Goal: Task Accomplishment & Management: Complete application form

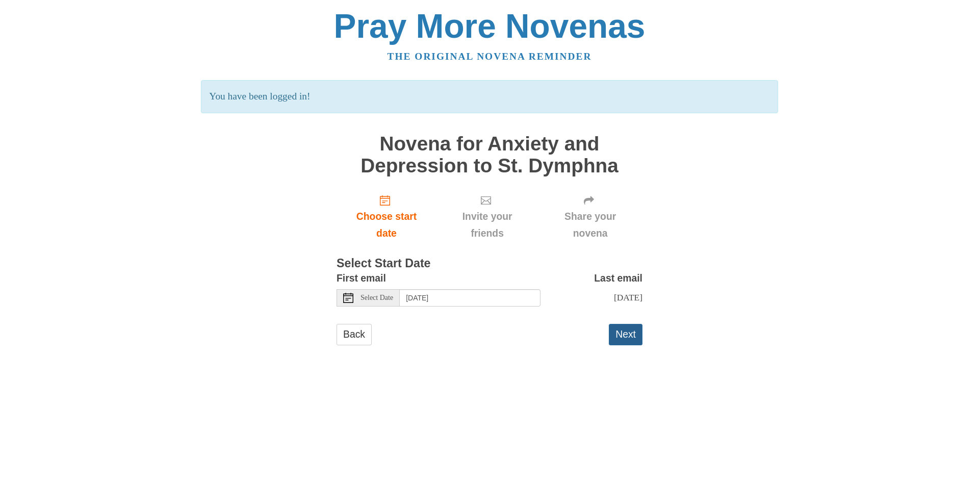
click at [635, 343] on button "Next" at bounding box center [626, 334] width 34 height 21
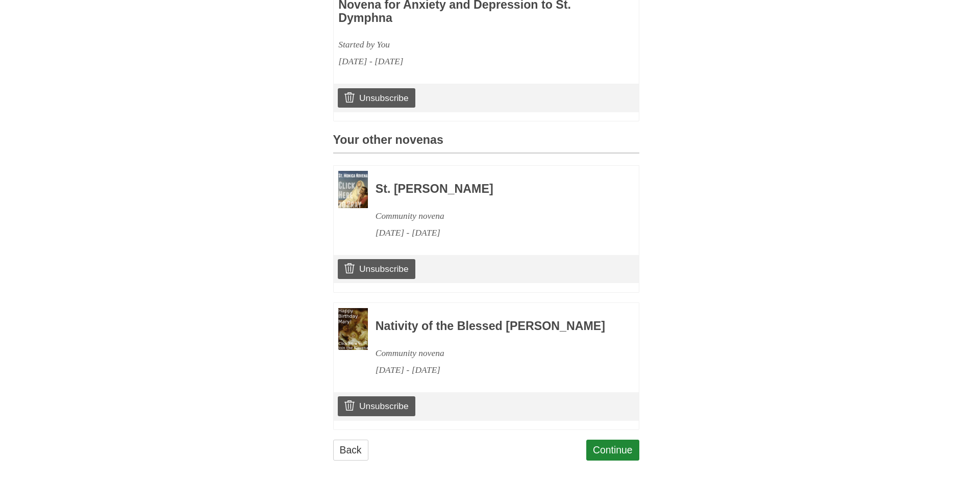
scroll to position [395, 0]
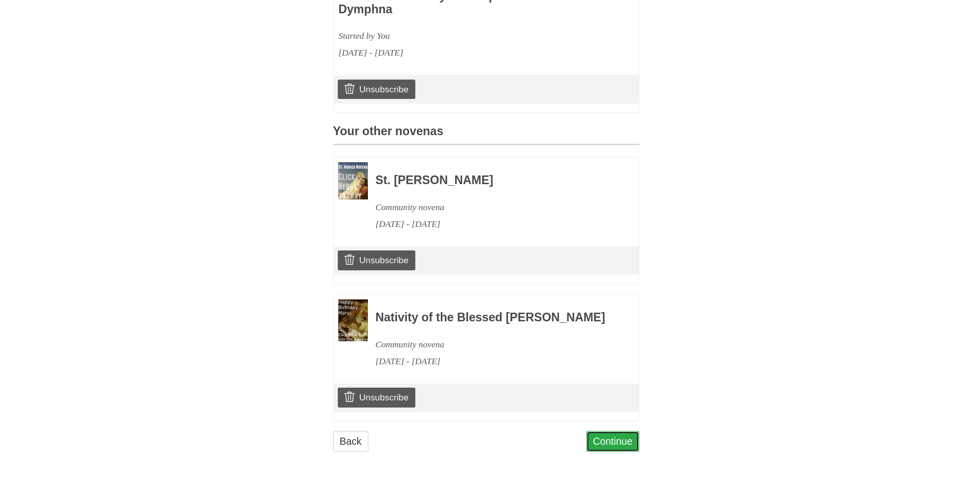
click at [609, 442] on link "Continue" at bounding box center [612, 441] width 53 height 21
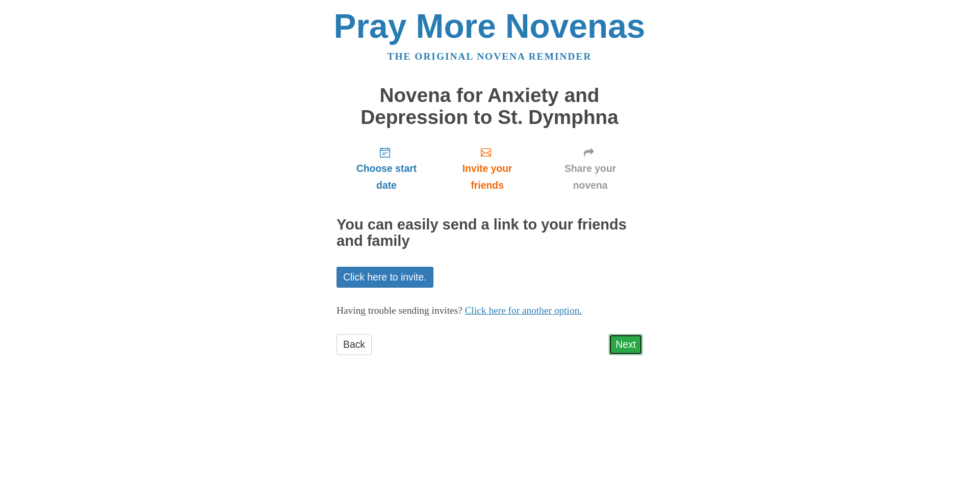
click at [618, 344] on link "Next" at bounding box center [626, 344] width 34 height 21
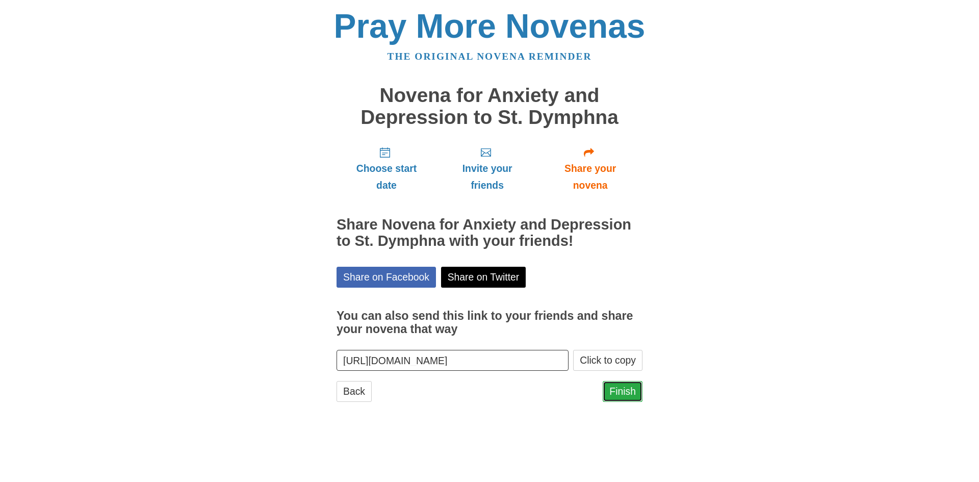
click at [627, 390] on link "Finish" at bounding box center [623, 391] width 40 height 21
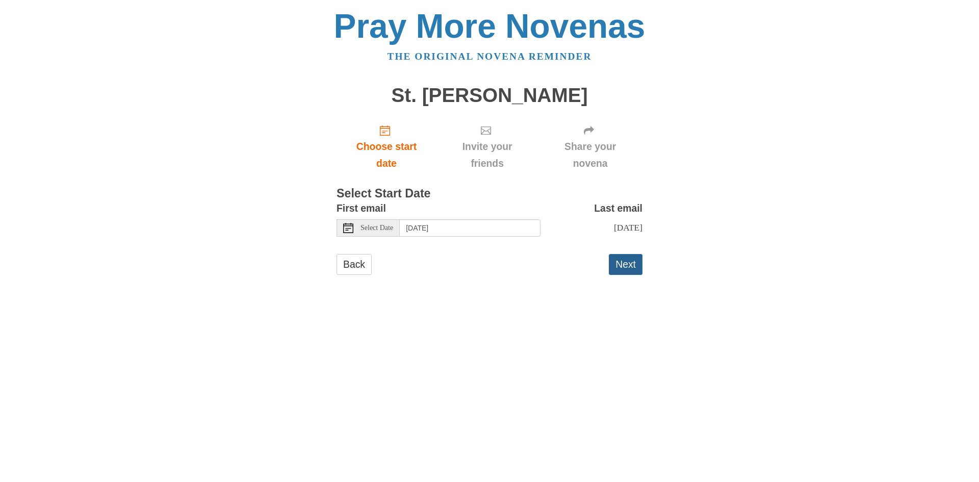
click at [630, 274] on button "Next" at bounding box center [626, 264] width 34 height 21
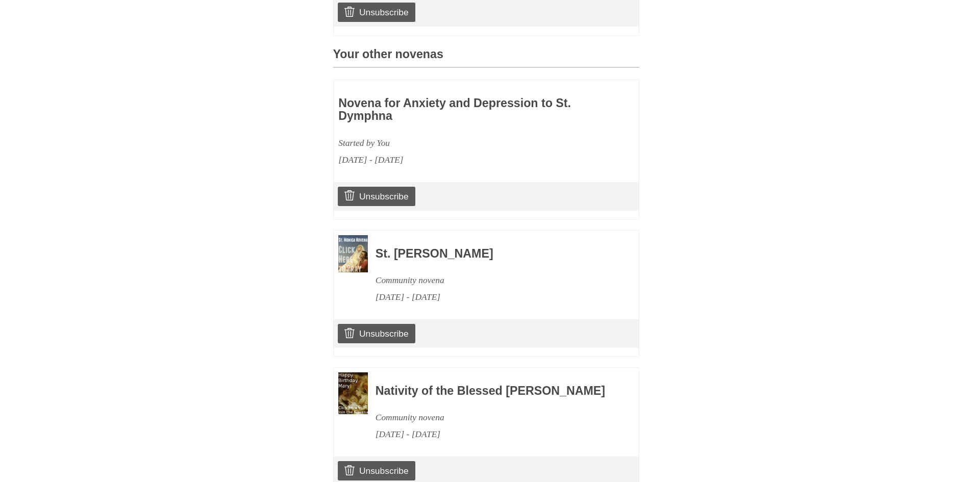
scroll to position [511, 0]
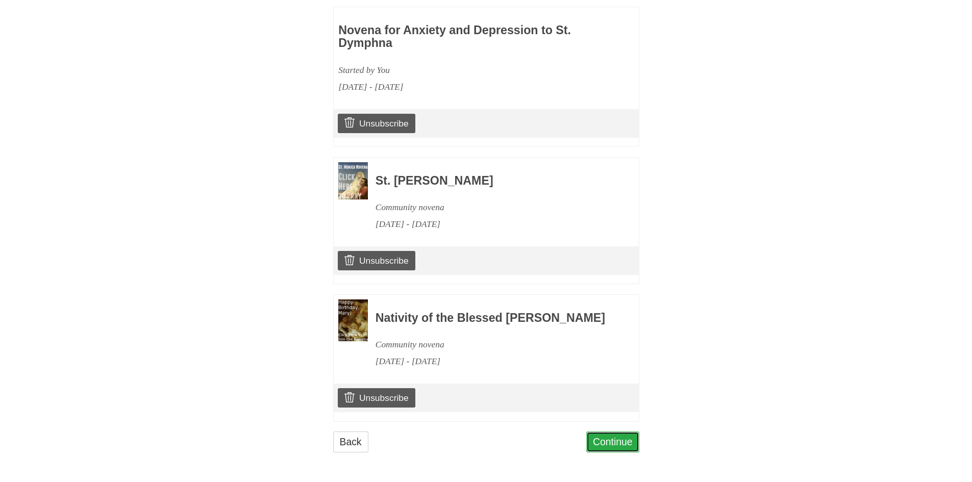
click at [608, 435] on link "Continue" at bounding box center [612, 442] width 53 height 21
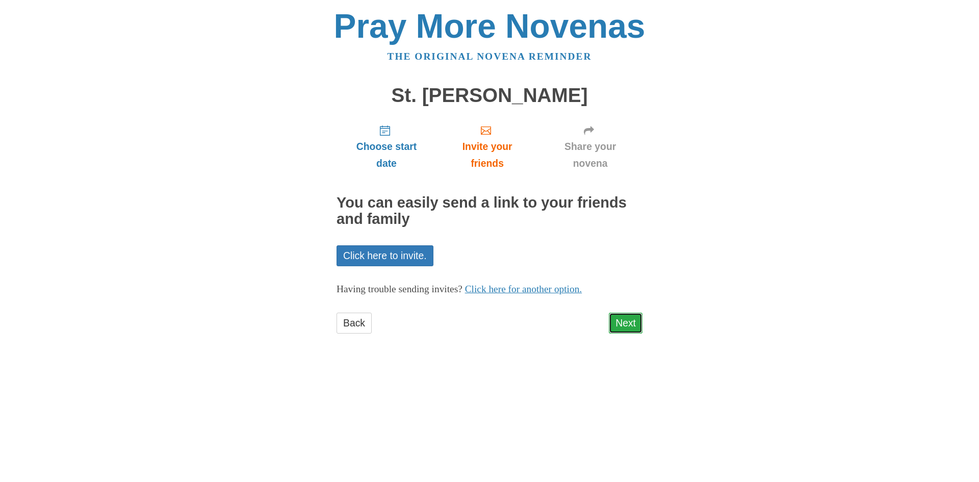
click at [622, 316] on link "Next" at bounding box center [626, 323] width 34 height 21
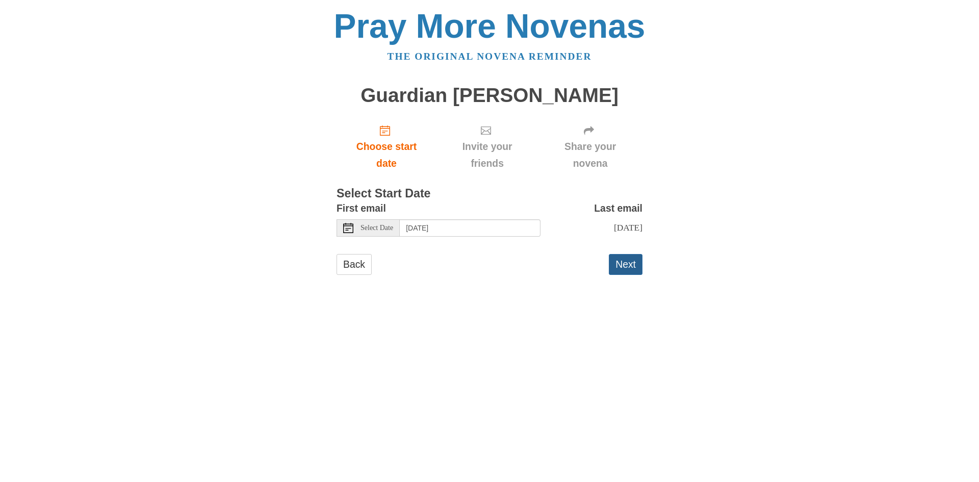
click at [626, 275] on button "Next" at bounding box center [626, 264] width 34 height 21
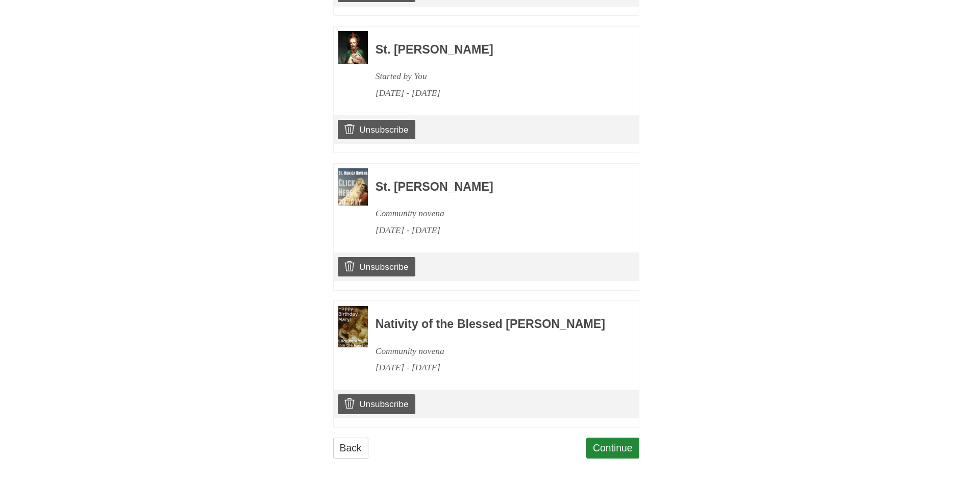
scroll to position [648, 0]
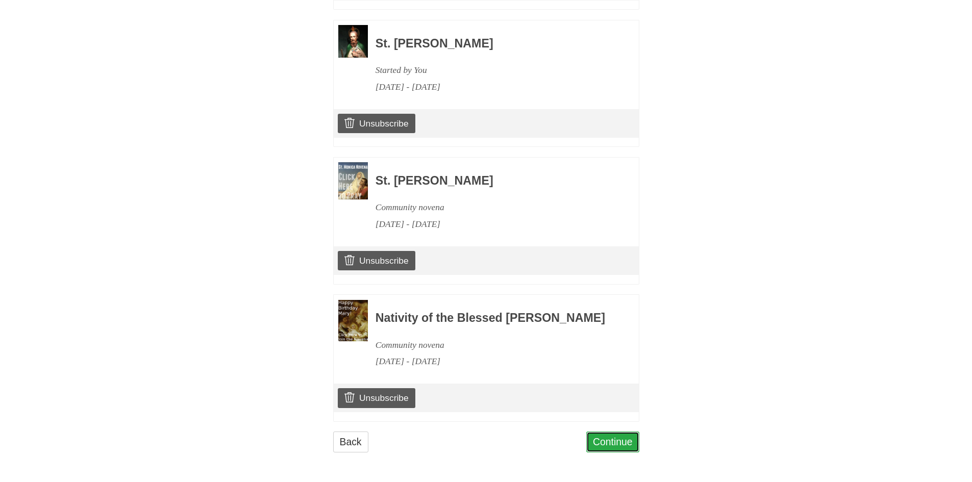
click at [613, 444] on link "Continue" at bounding box center [612, 442] width 53 height 21
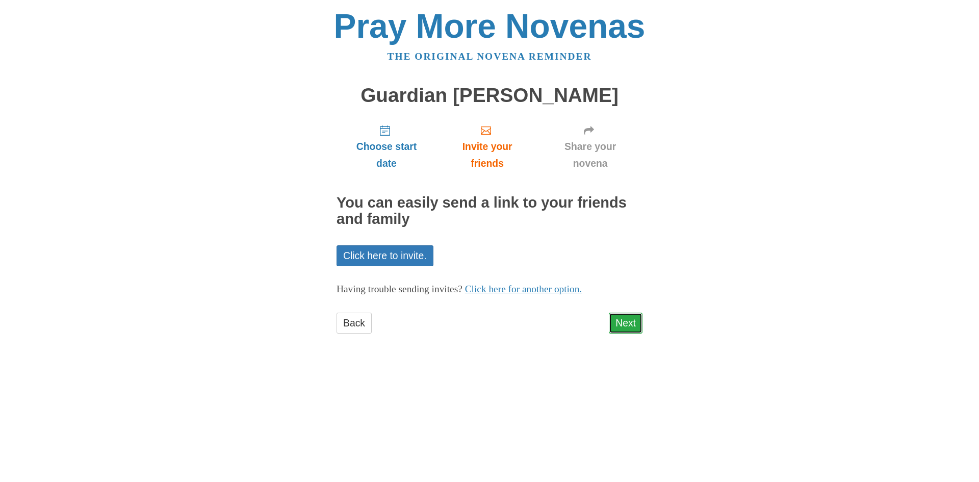
click at [628, 324] on link "Next" at bounding box center [626, 323] width 34 height 21
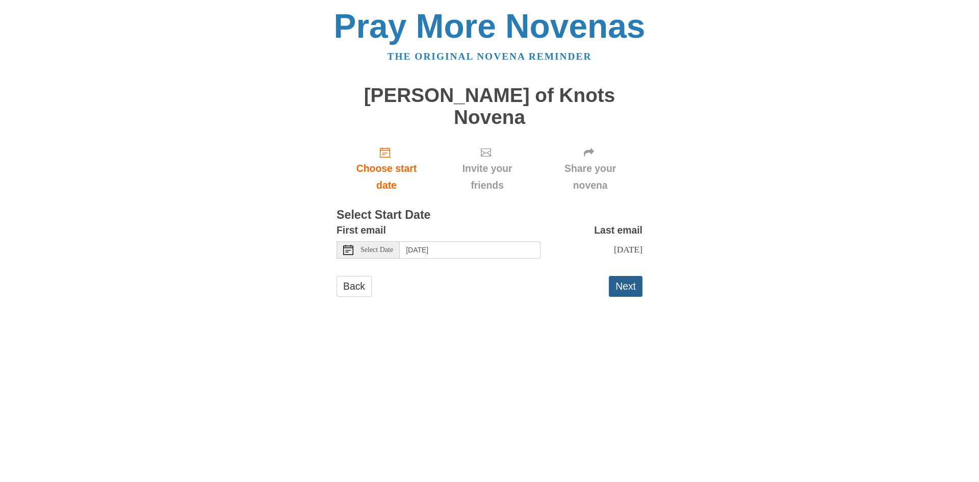
click at [619, 276] on button "Next" at bounding box center [626, 286] width 34 height 21
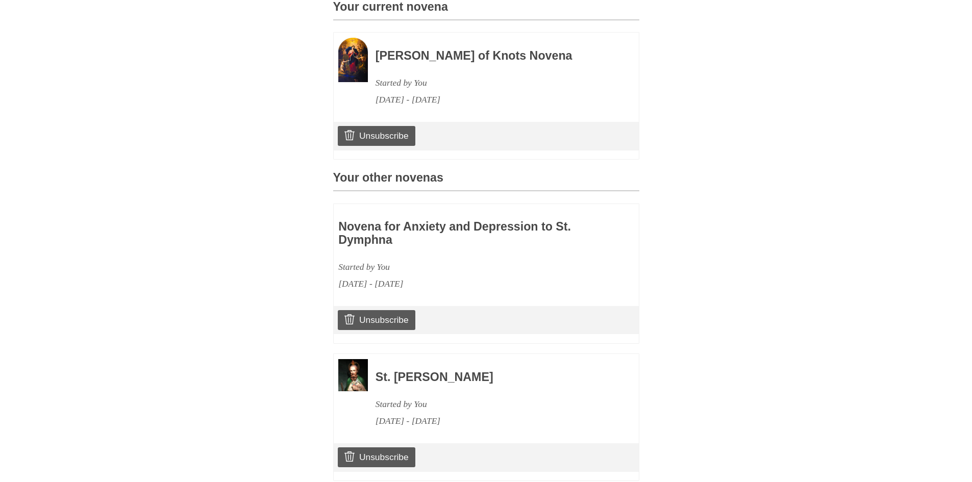
scroll to position [510, 0]
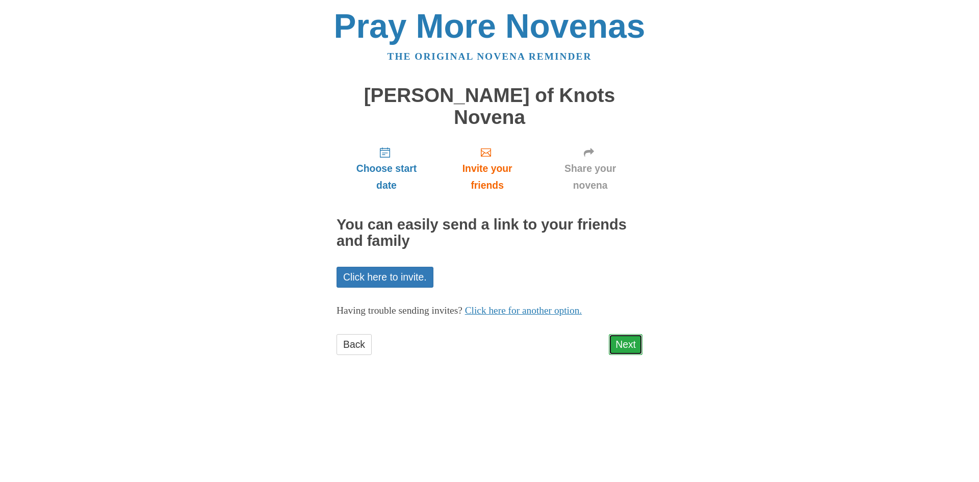
click at [621, 334] on link "Next" at bounding box center [626, 344] width 34 height 21
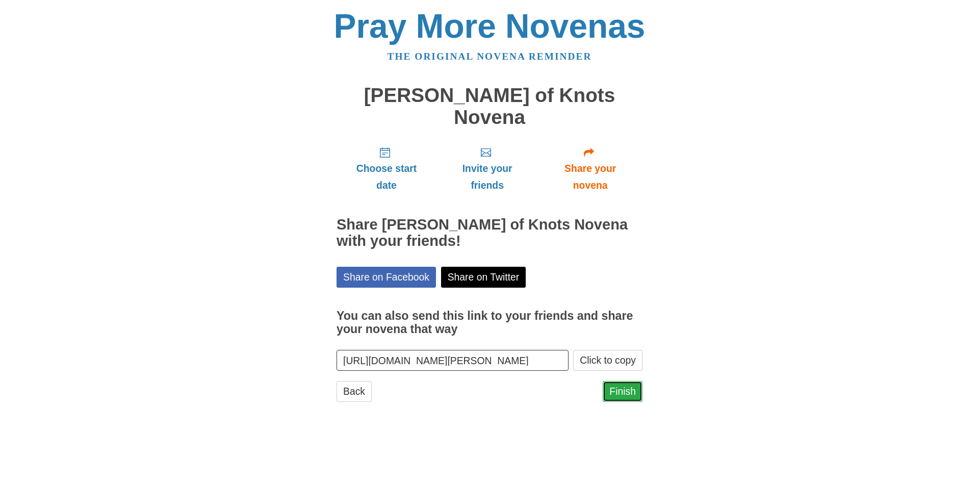
click at [627, 381] on link "Finish" at bounding box center [623, 391] width 40 height 21
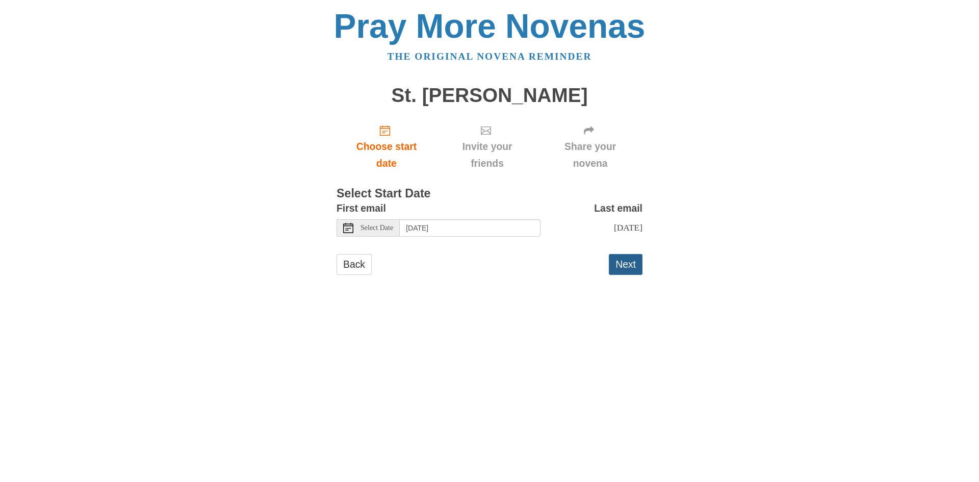
click at [617, 274] on button "Next" at bounding box center [626, 264] width 34 height 21
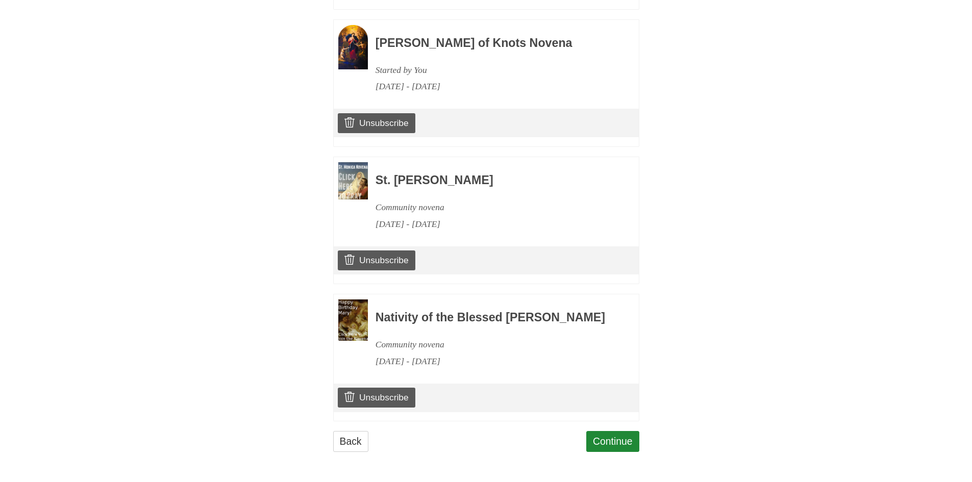
scroll to position [923, 0]
click at [610, 440] on link "Continue" at bounding box center [612, 441] width 53 height 21
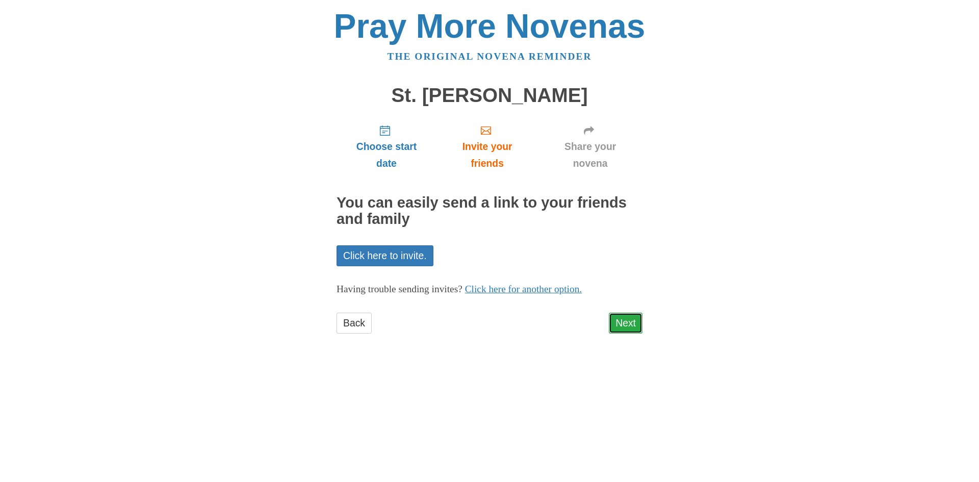
click at [615, 326] on link "Next" at bounding box center [626, 323] width 34 height 21
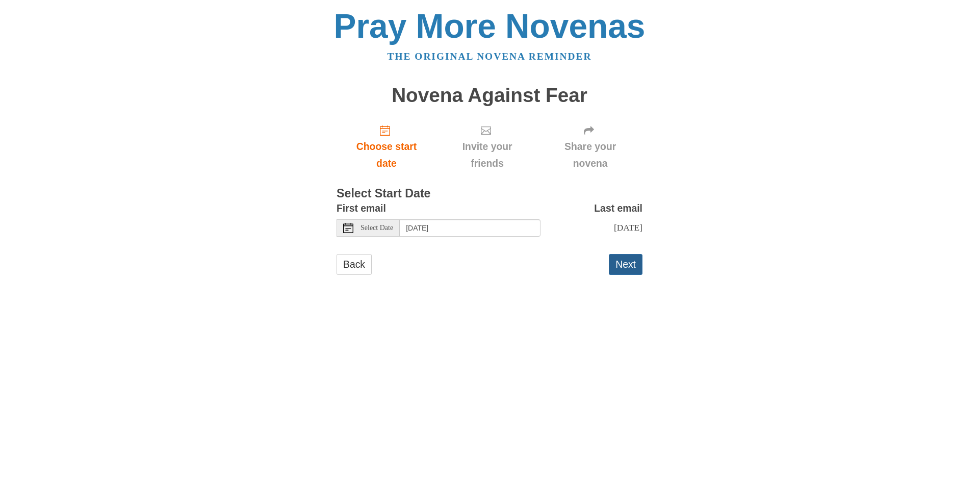
click at [635, 271] on button "Next" at bounding box center [626, 264] width 34 height 21
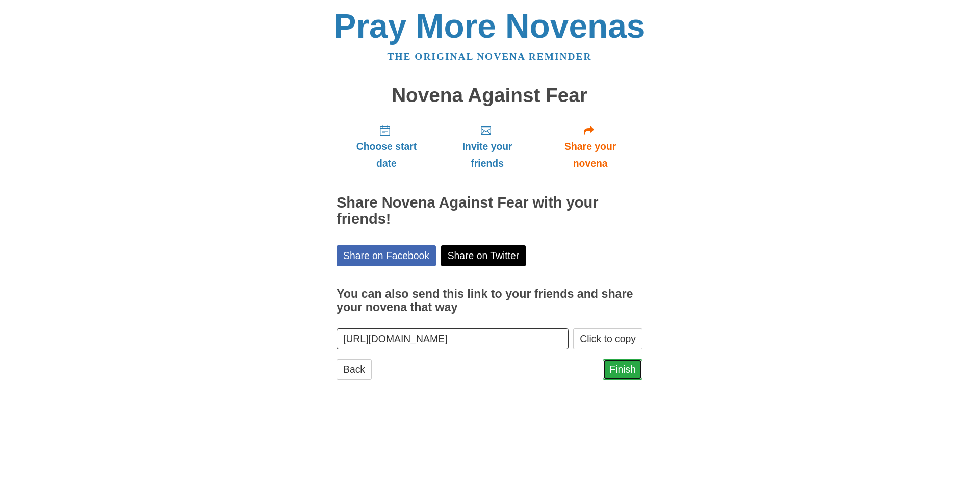
click at [625, 368] on link "Finish" at bounding box center [623, 369] width 40 height 21
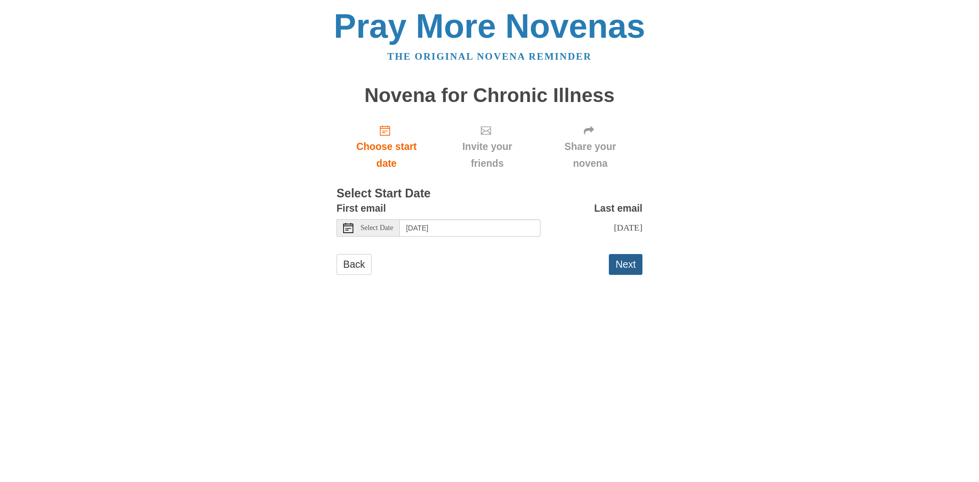
click at [631, 271] on button "Next" at bounding box center [626, 264] width 34 height 21
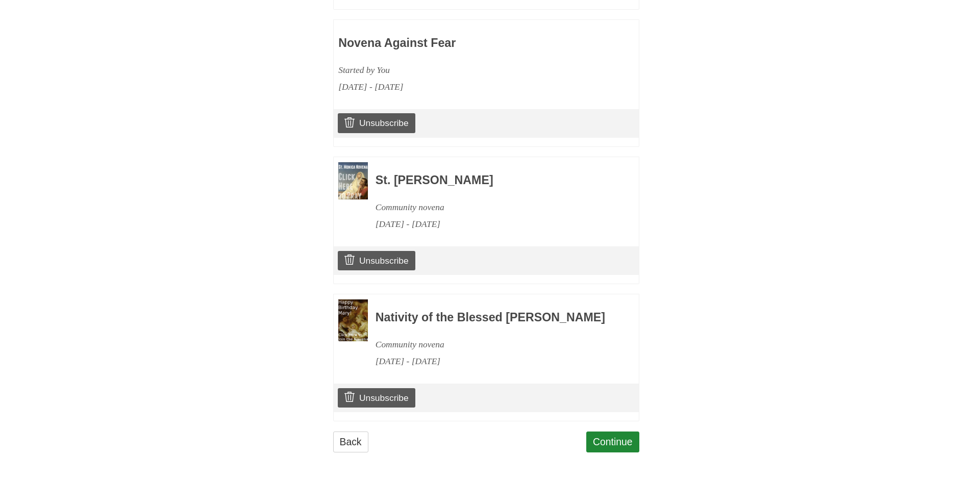
scroll to position [1197, 0]
click at [611, 439] on link "Continue" at bounding box center [612, 442] width 53 height 21
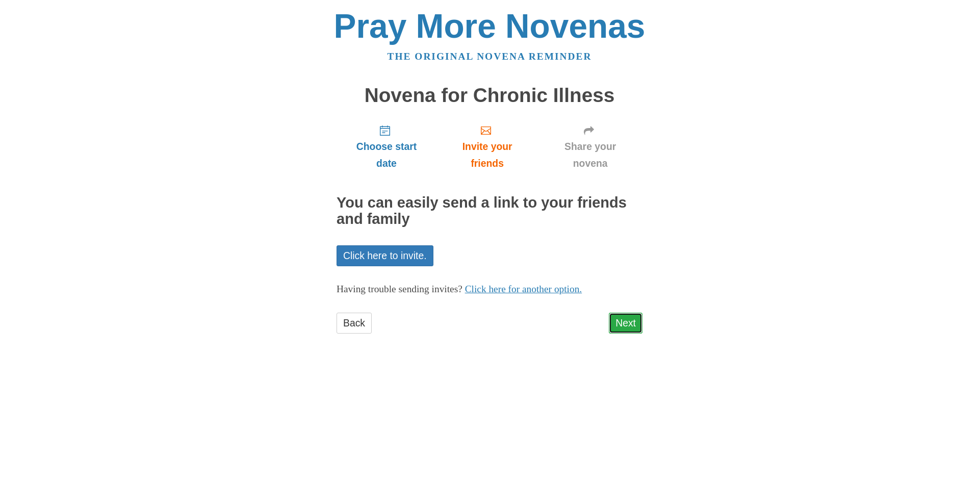
click at [628, 324] on link "Next" at bounding box center [626, 323] width 34 height 21
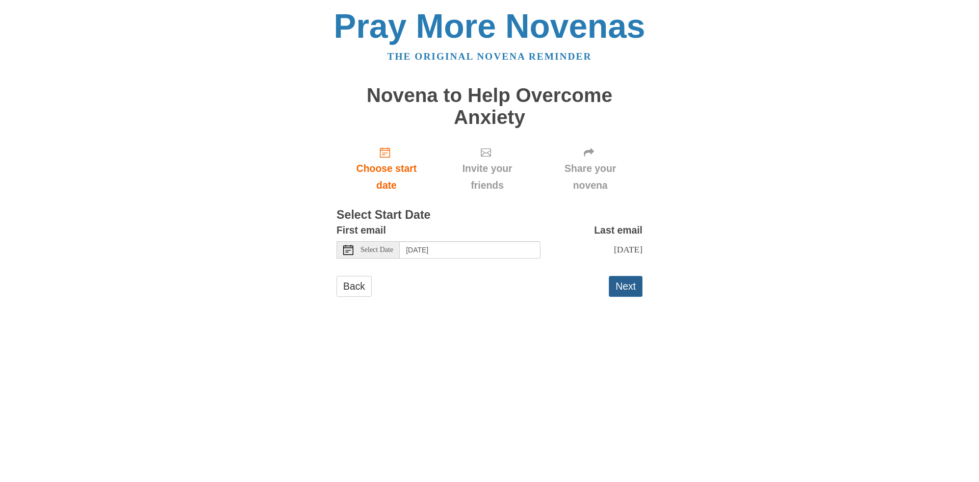
click at [633, 297] on button "Next" at bounding box center [626, 286] width 34 height 21
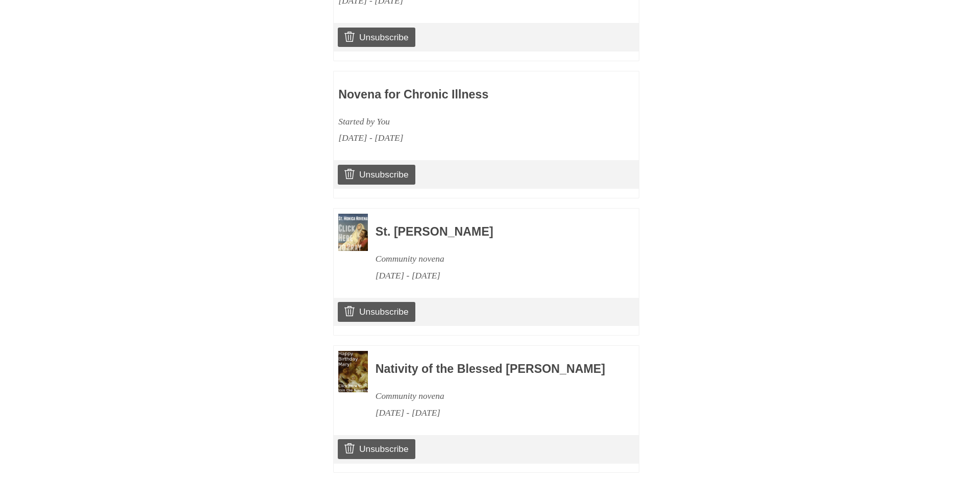
scroll to position [1326, 0]
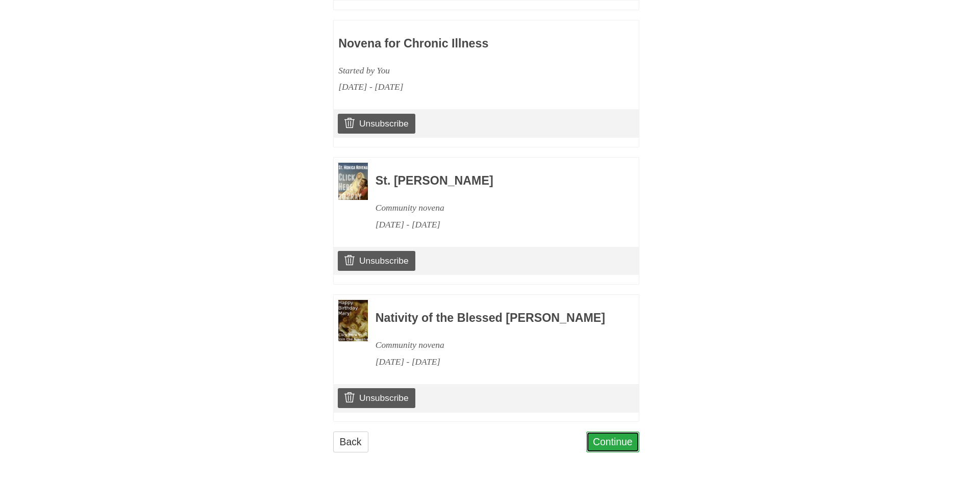
click at [618, 452] on link "Continue" at bounding box center [612, 442] width 53 height 21
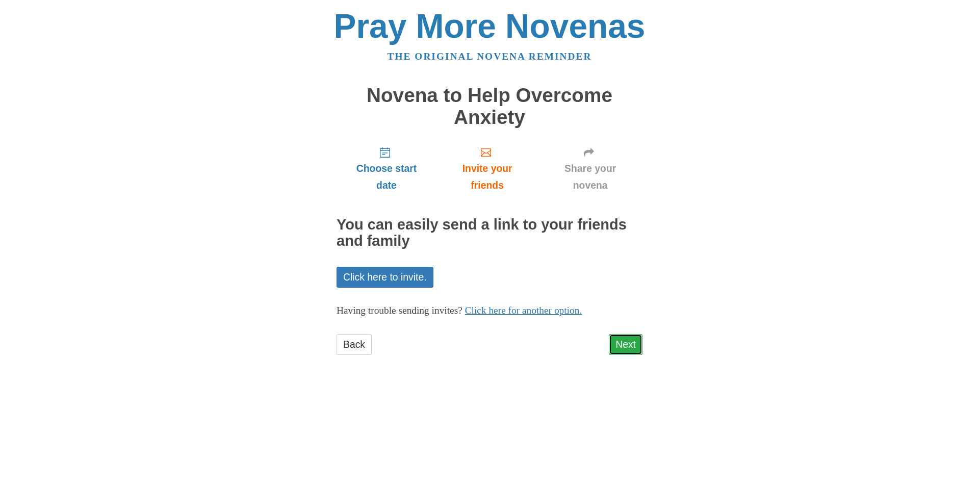
click at [627, 345] on link "Next" at bounding box center [626, 344] width 34 height 21
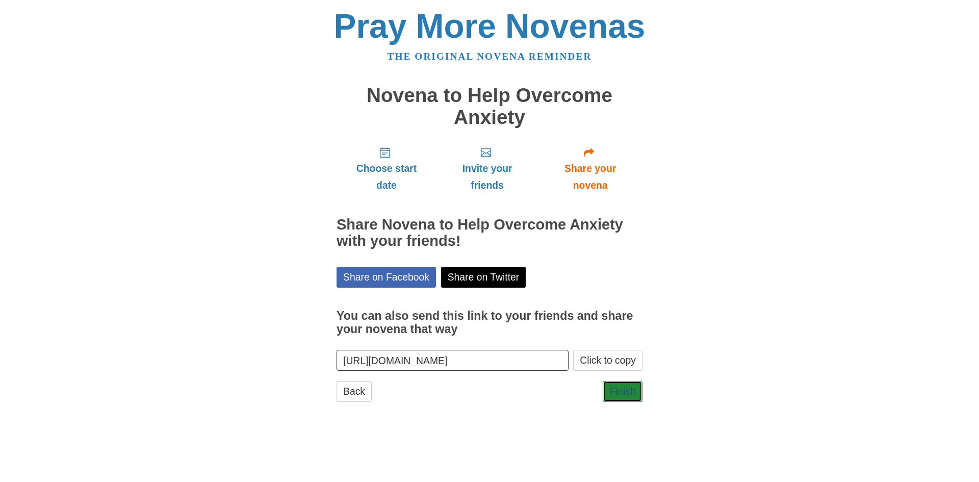
click at [612, 395] on link "Finish" at bounding box center [623, 391] width 40 height 21
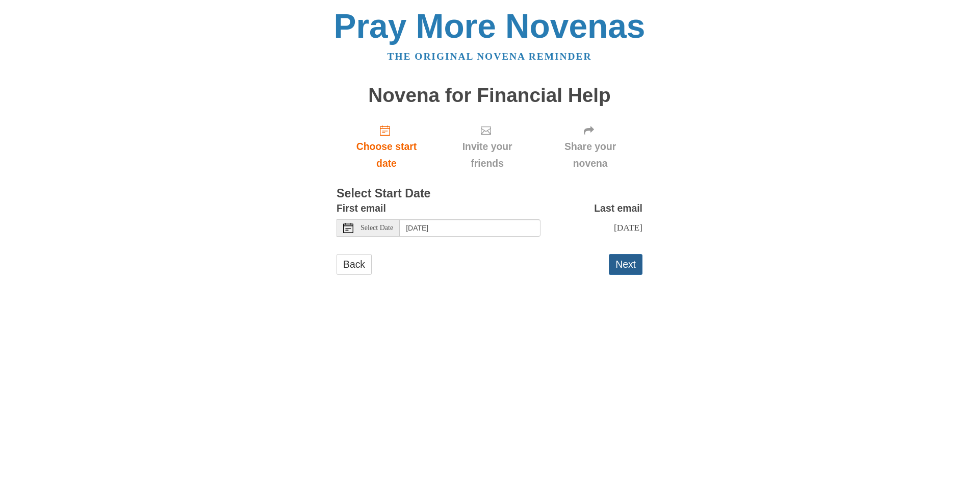
click at [625, 275] on button "Next" at bounding box center [626, 264] width 34 height 21
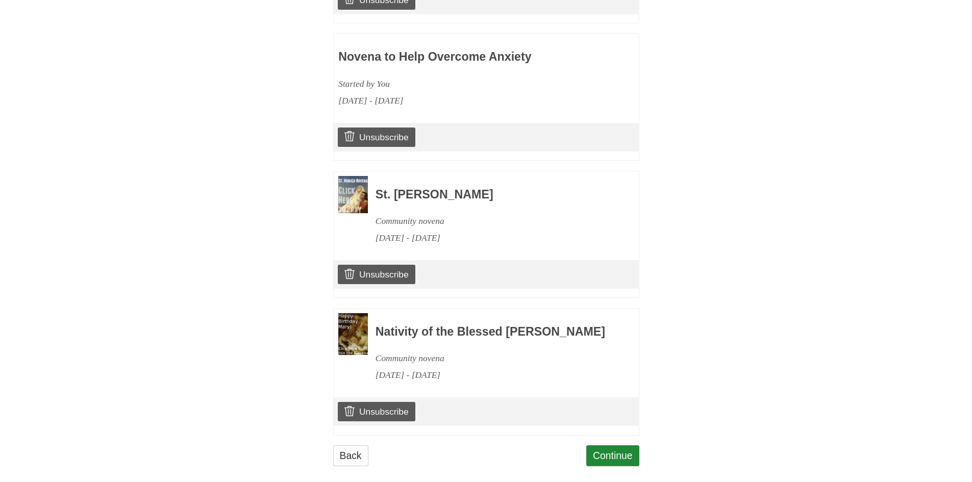
scroll to position [1472, 0]
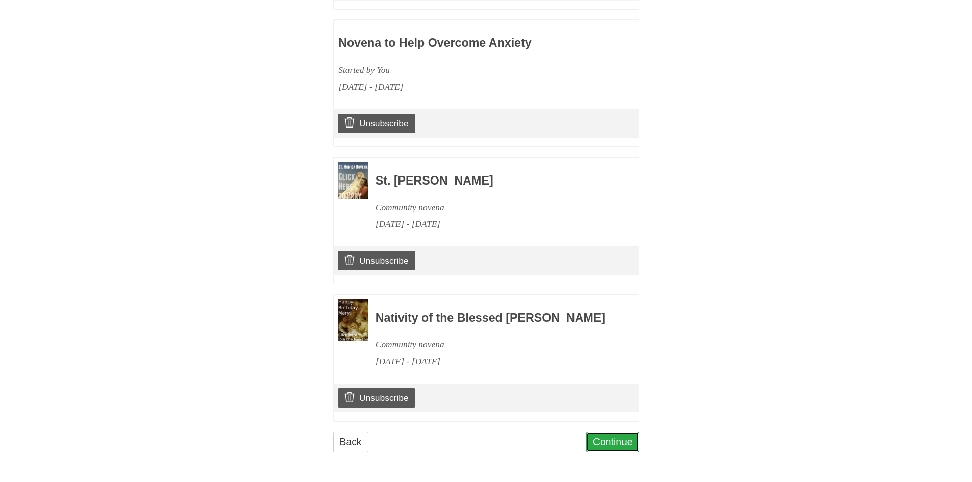
click at [598, 445] on link "Continue" at bounding box center [612, 442] width 53 height 21
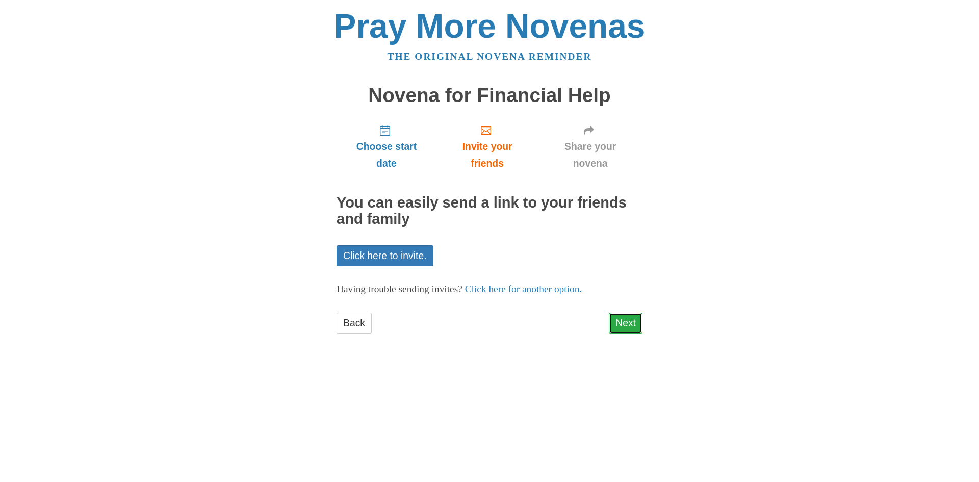
click at [623, 325] on link "Next" at bounding box center [626, 323] width 34 height 21
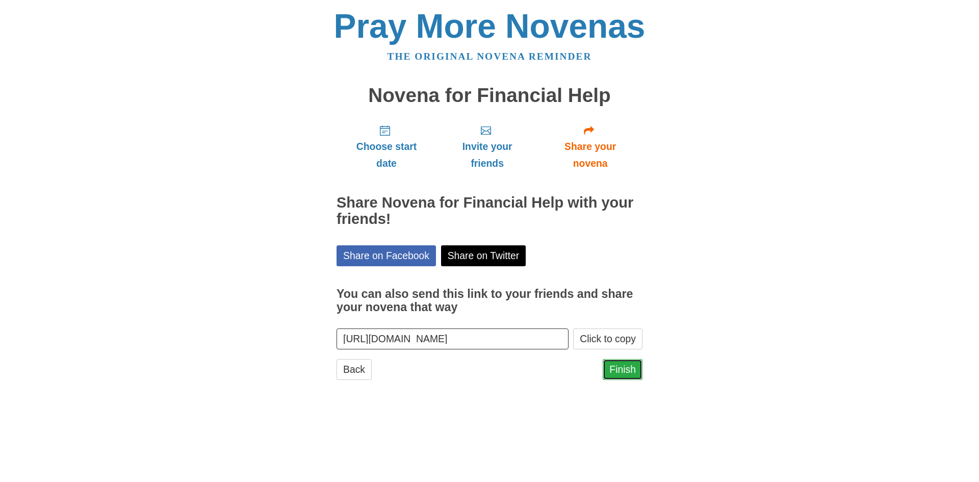
click at [627, 374] on link "Finish" at bounding box center [623, 369] width 40 height 21
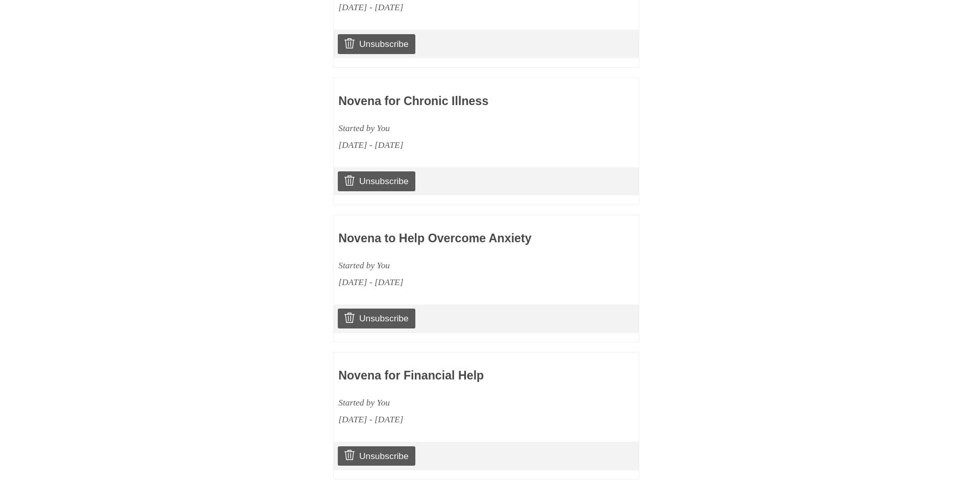
scroll to position [1609, 0]
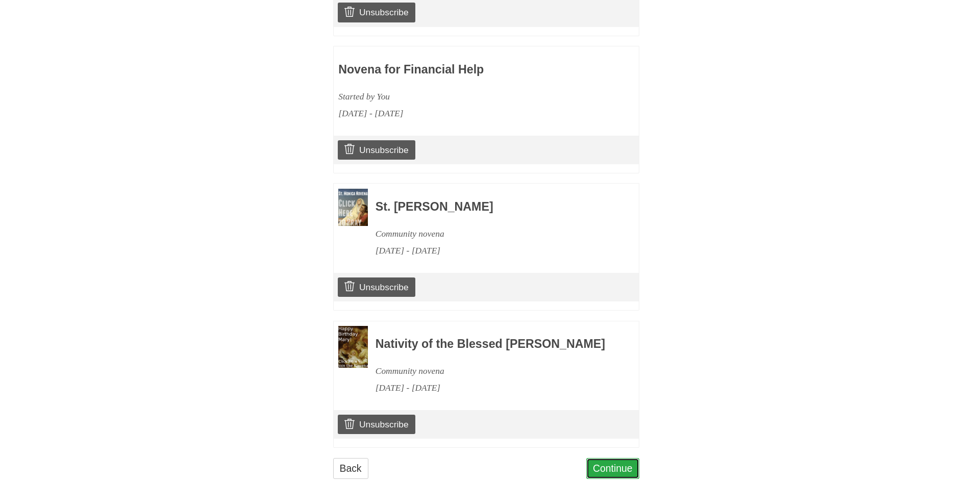
click at [610, 458] on link "Continue" at bounding box center [612, 468] width 53 height 21
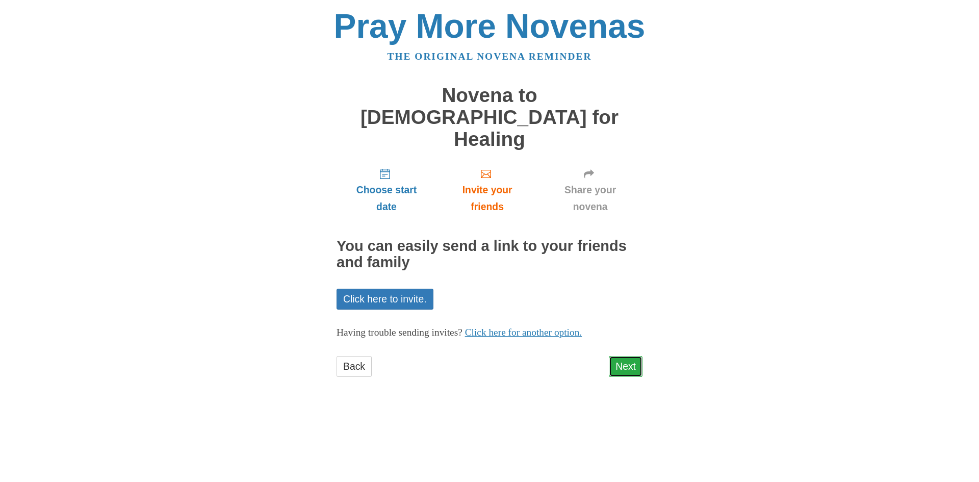
click at [625, 356] on link "Next" at bounding box center [626, 366] width 34 height 21
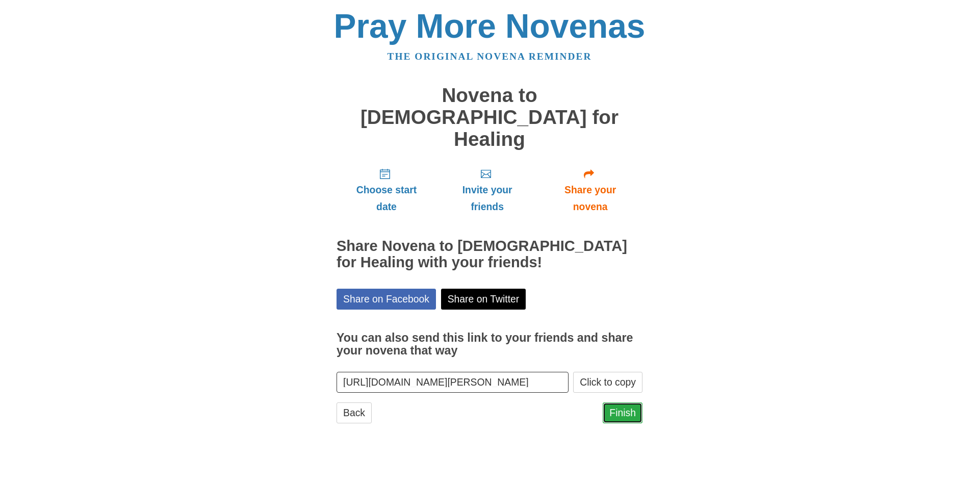
click at [631, 402] on link "Finish" at bounding box center [623, 412] width 40 height 21
